Goal: Task Accomplishment & Management: Use online tool/utility

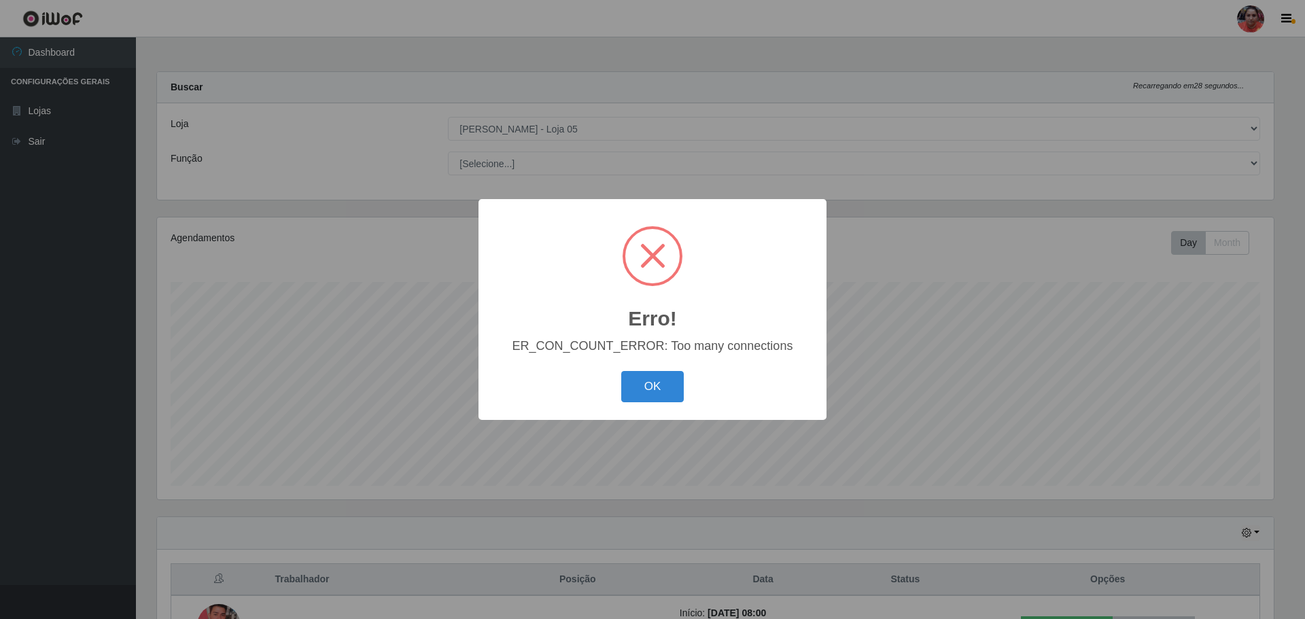
select select "252"
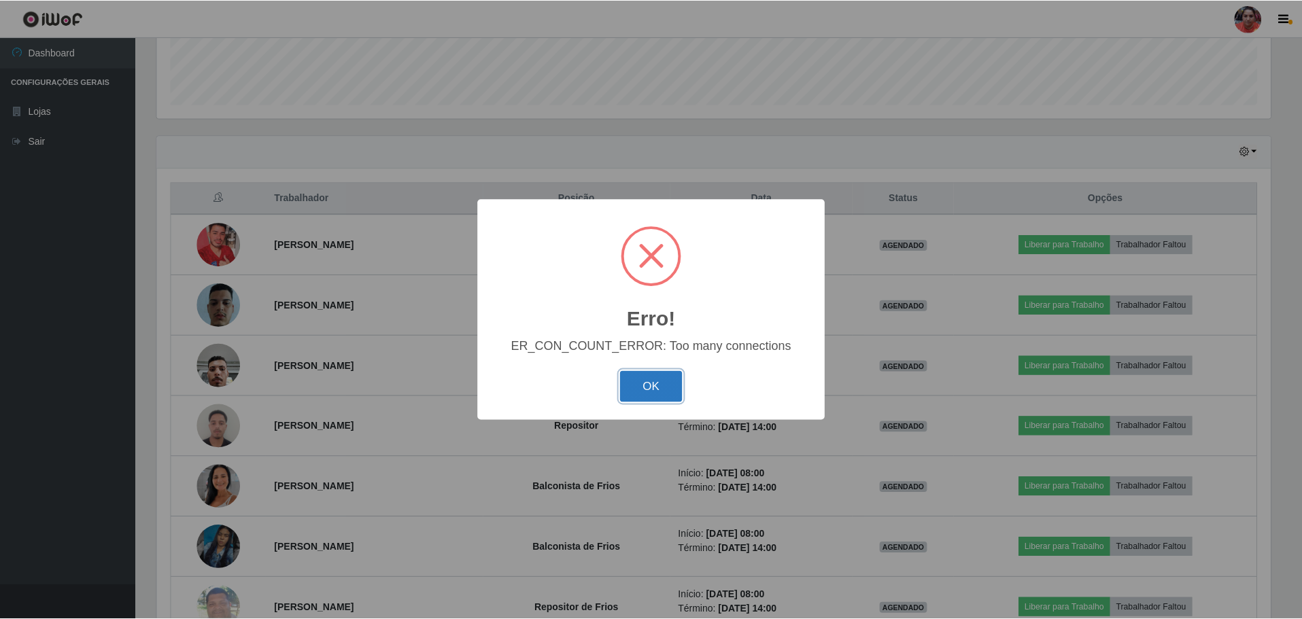
scroll to position [282, 1117]
click at [645, 379] on button "OK" at bounding box center [652, 387] width 63 height 32
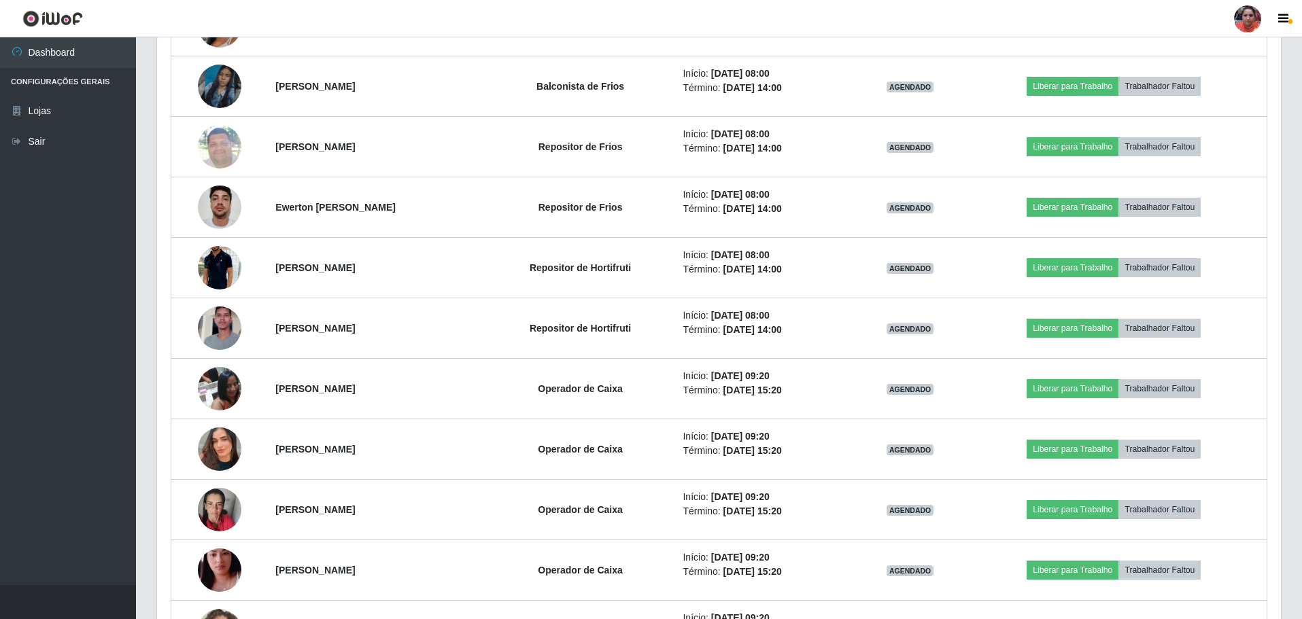
scroll to position [884, 0]
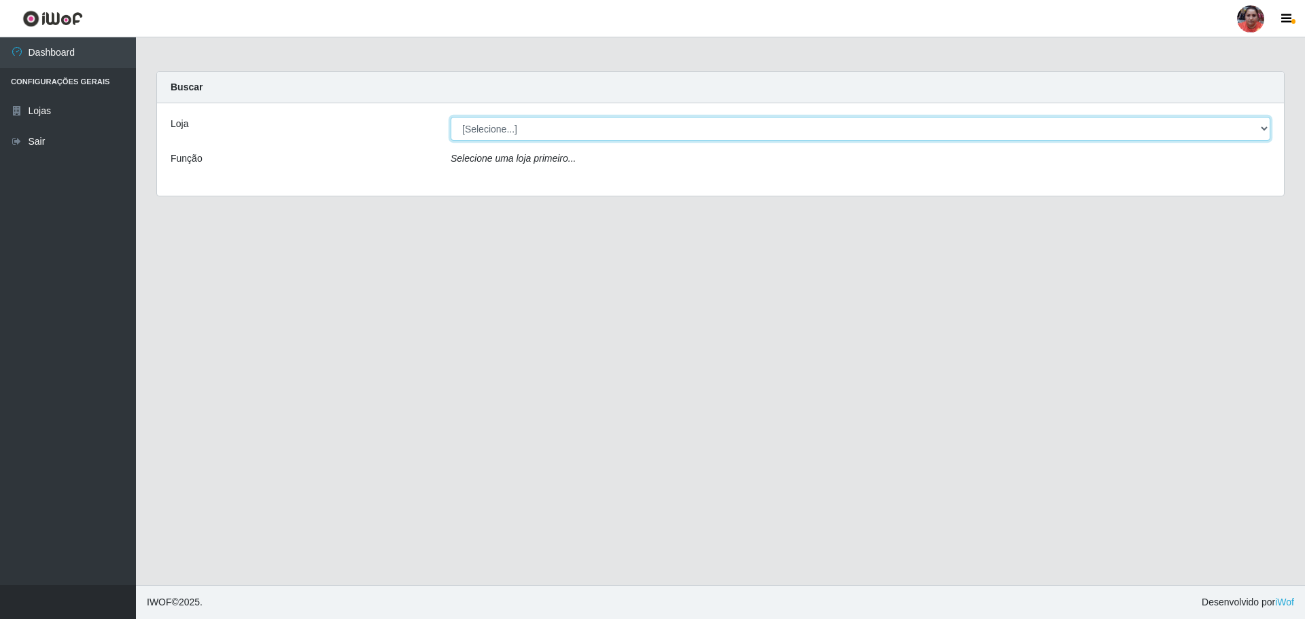
click at [1265, 129] on select "[Selecione...] Mar Vermelho - Loja 05" at bounding box center [861, 129] width 820 height 24
select select "252"
click at [451, 117] on select "[Selecione...] Mar Vermelho - Loja 05" at bounding box center [861, 129] width 820 height 24
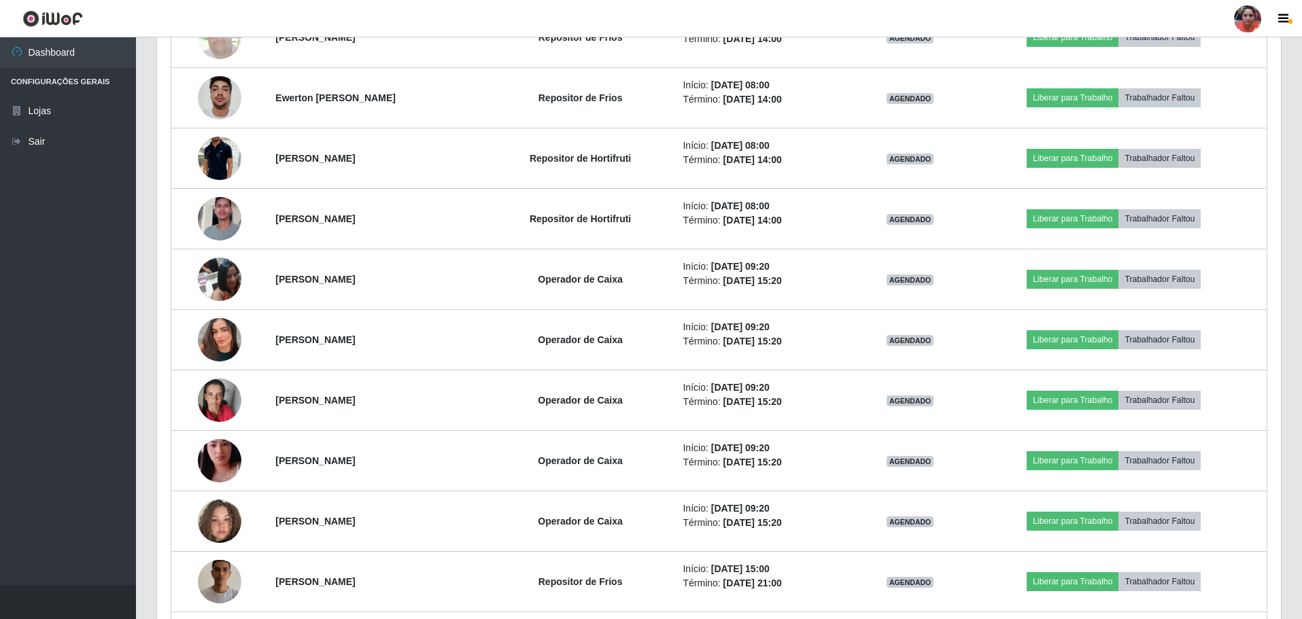
scroll to position [1020, 0]
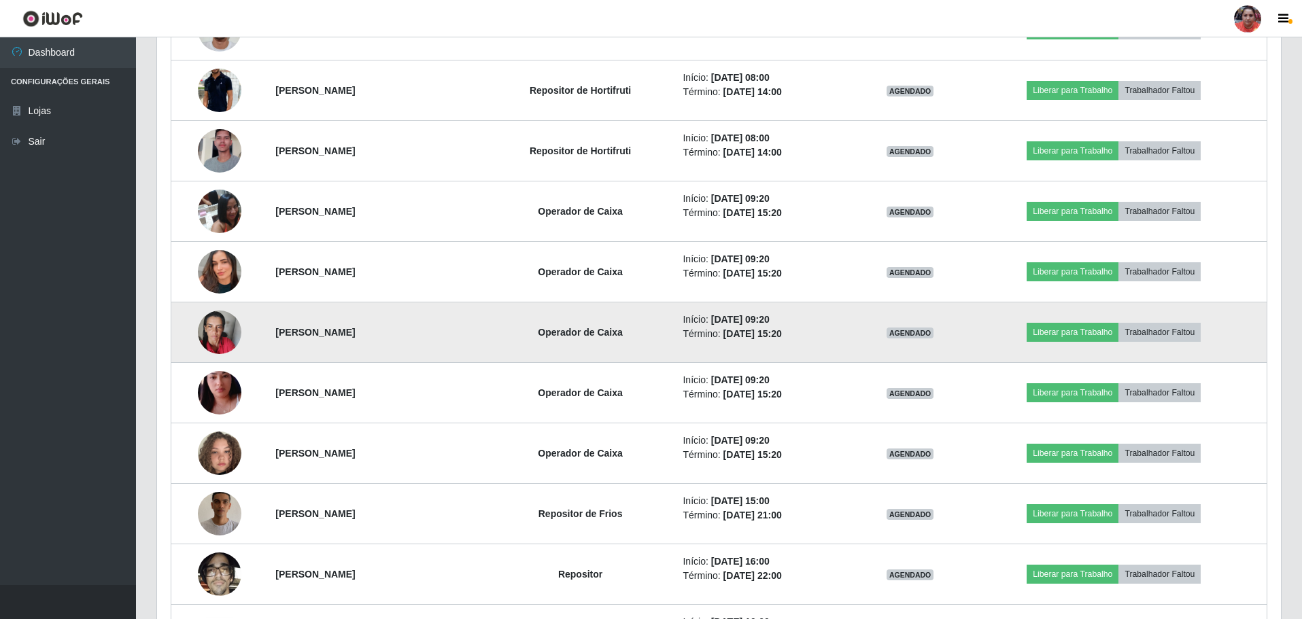
click at [208, 343] on img at bounding box center [220, 333] width 44 height 58
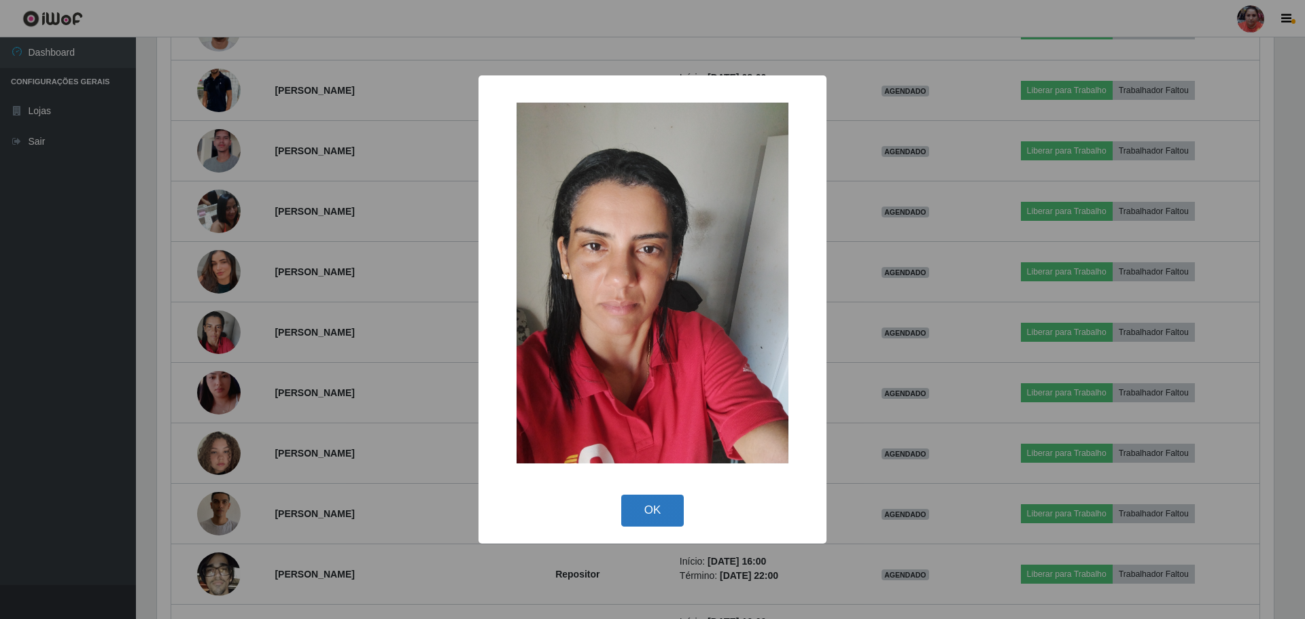
click at [655, 506] on button "OK" at bounding box center [652, 511] width 63 height 32
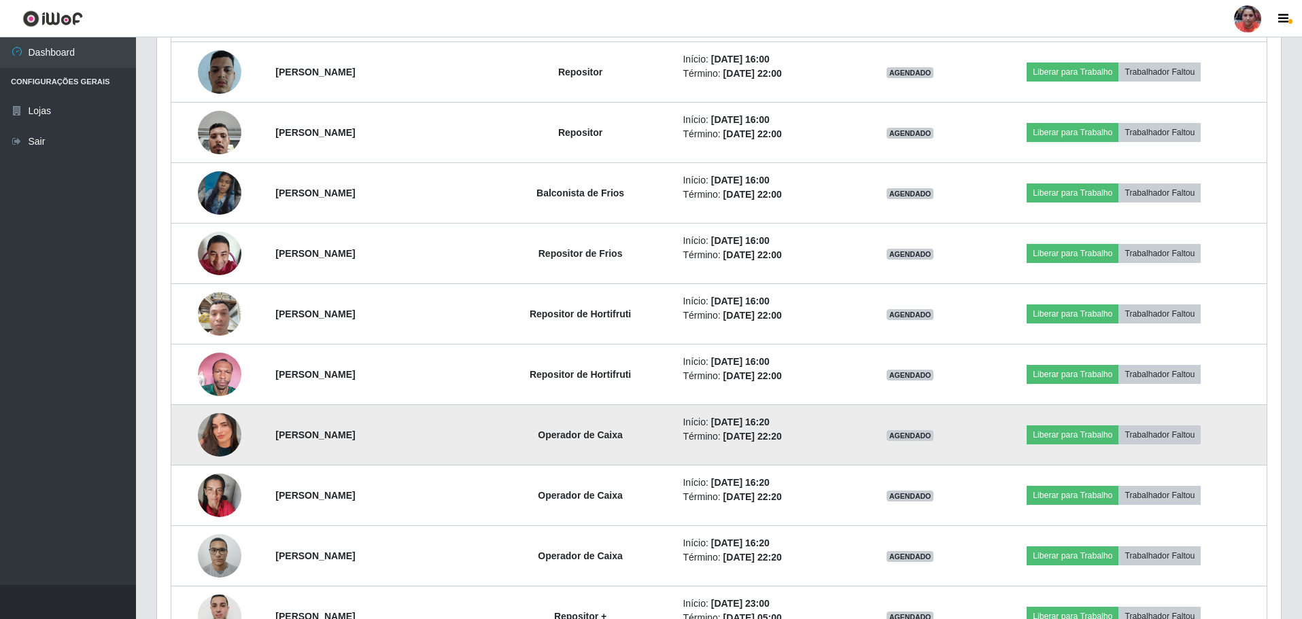
scroll to position [1836, 0]
